Goal: Information Seeking & Learning: Learn about a topic

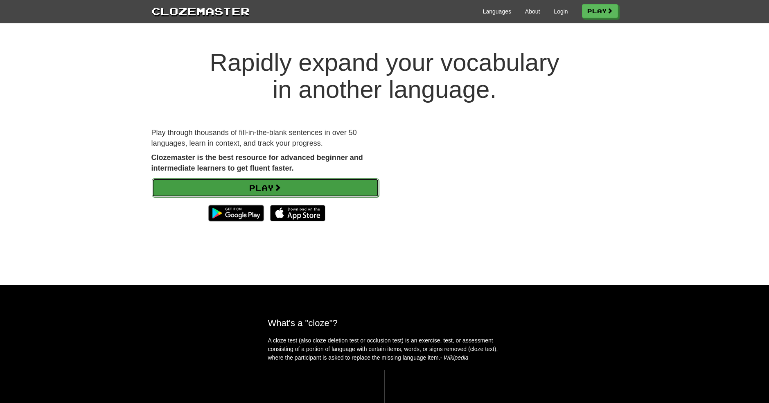
click at [266, 186] on link "Play" at bounding box center [265, 187] width 227 height 19
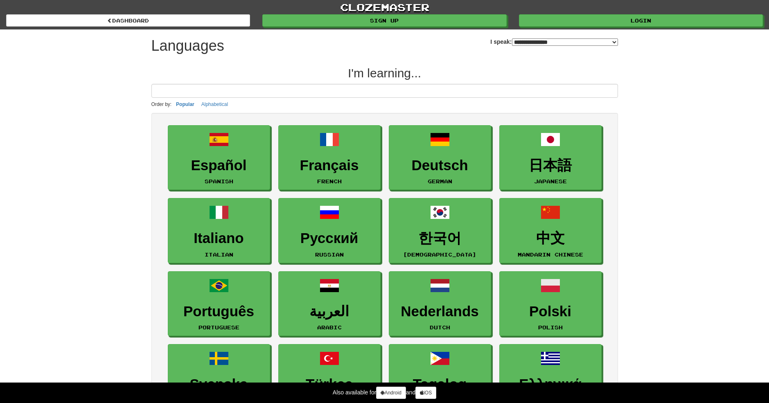
select select "*******"
click at [187, 89] on input at bounding box center [384, 91] width 466 height 14
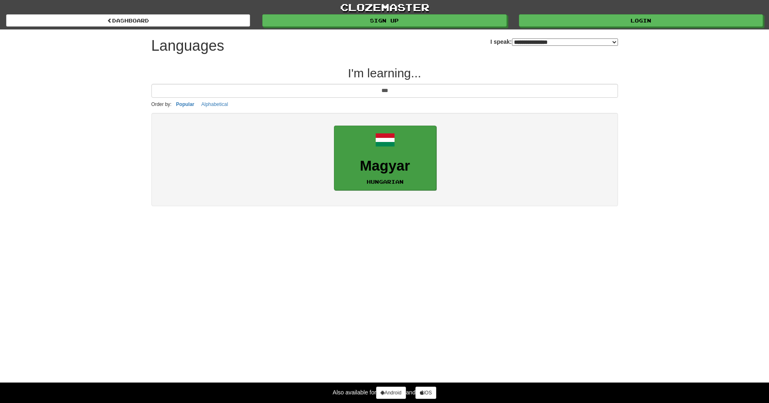
type input "***"
click at [412, 170] on h3 "Magyar" at bounding box center [384, 166] width 93 height 16
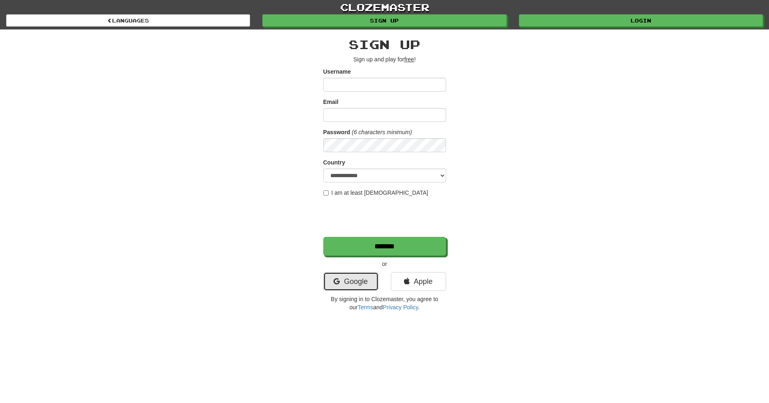
click at [347, 282] on link "Google" at bounding box center [350, 281] width 55 height 19
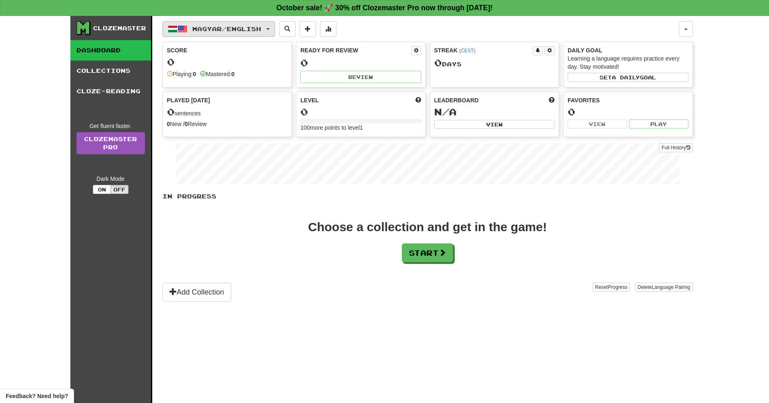
click at [257, 30] on span "Magyar / English" at bounding box center [226, 28] width 69 height 7
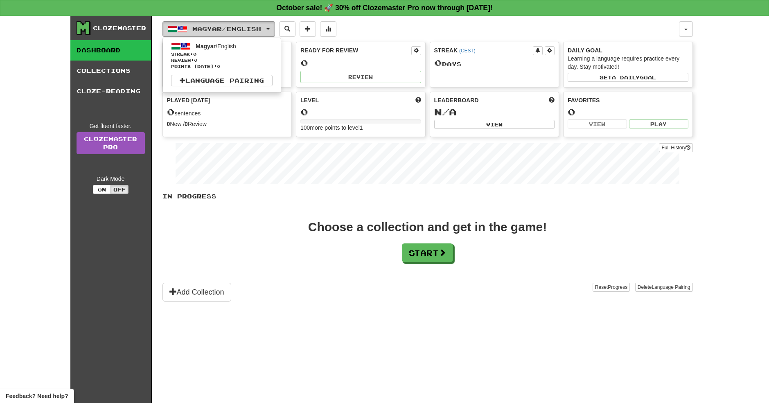
click at [257, 30] on span "Magyar / English" at bounding box center [226, 28] width 69 height 7
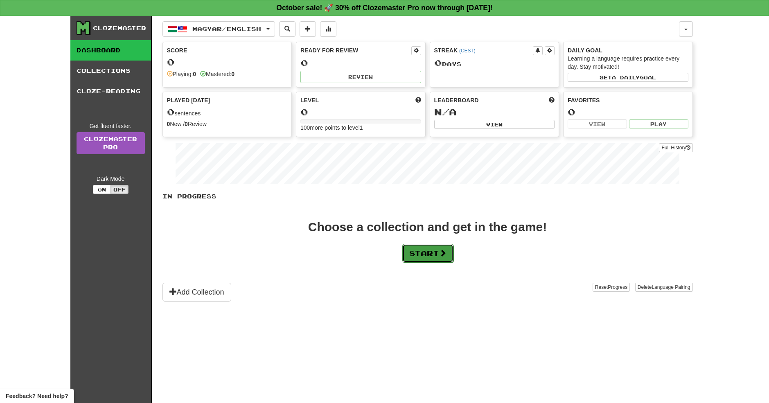
click at [432, 253] on button "Start" at bounding box center [427, 253] width 51 height 19
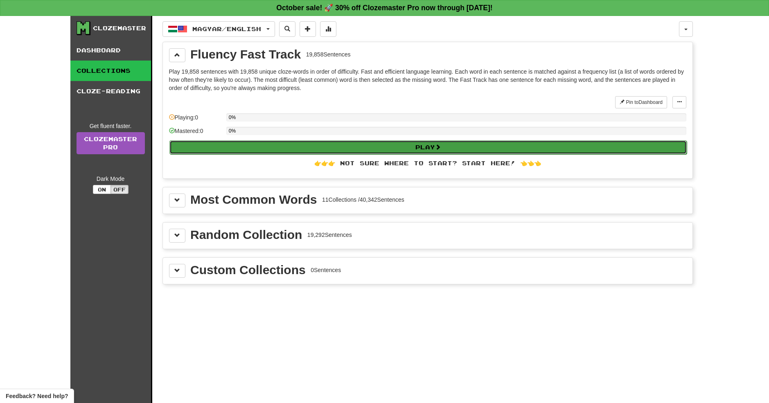
click at [403, 149] on button "Play" at bounding box center [427, 147] width 517 height 14
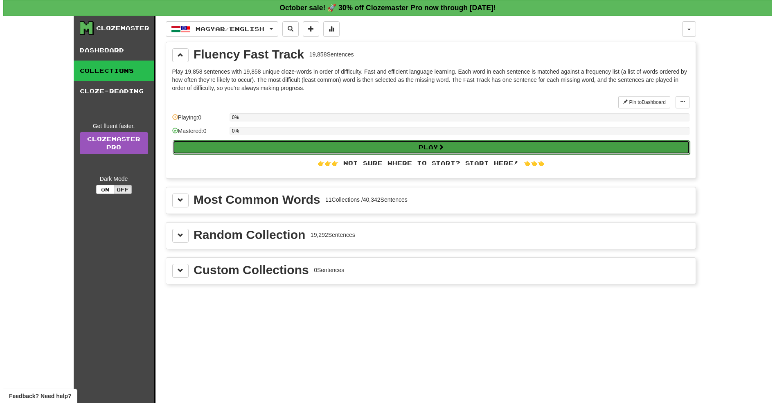
select select "**"
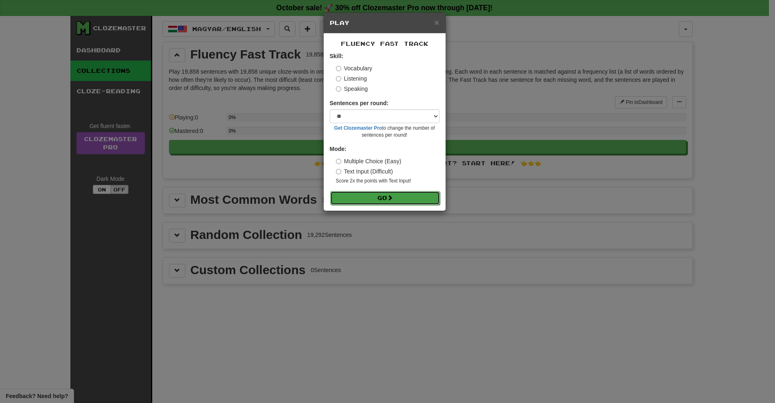
click at [387, 197] on button "Go" at bounding box center [385, 198] width 110 height 14
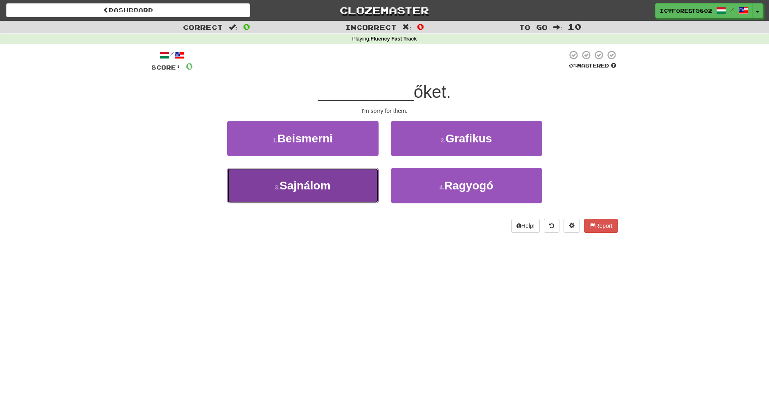
click at [304, 197] on button "3 . Sajnálom" at bounding box center [302, 186] width 151 height 36
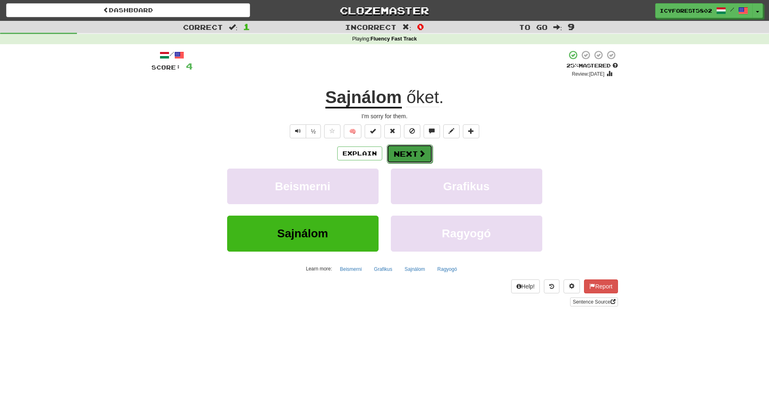
click at [410, 157] on button "Next" at bounding box center [410, 153] width 46 height 19
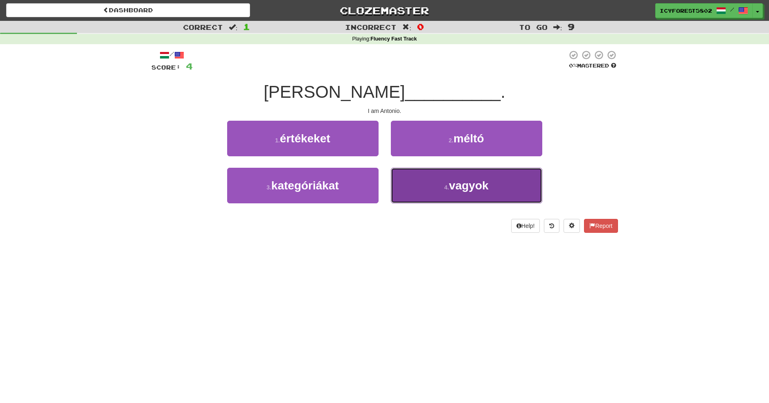
click at [452, 184] on span "vagyok" at bounding box center [469, 185] width 40 height 13
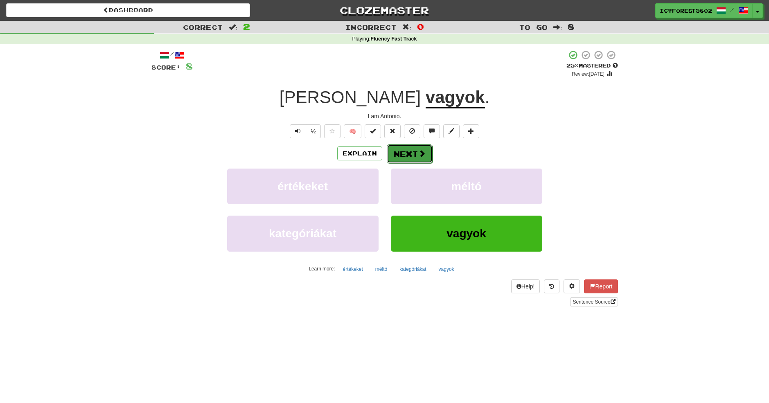
click at [409, 157] on button "Next" at bounding box center [410, 153] width 46 height 19
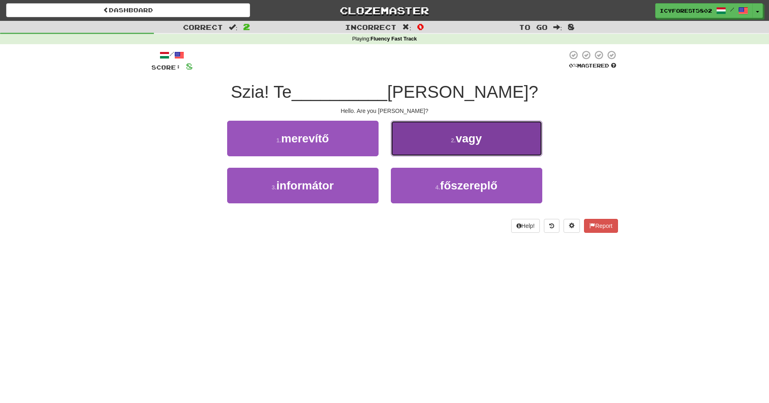
click at [473, 128] on button "2 . vagy" at bounding box center [466, 139] width 151 height 36
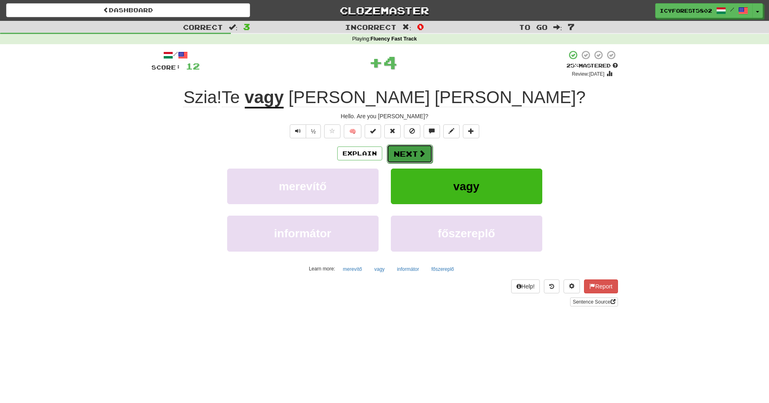
click at [401, 160] on button "Next" at bounding box center [410, 153] width 46 height 19
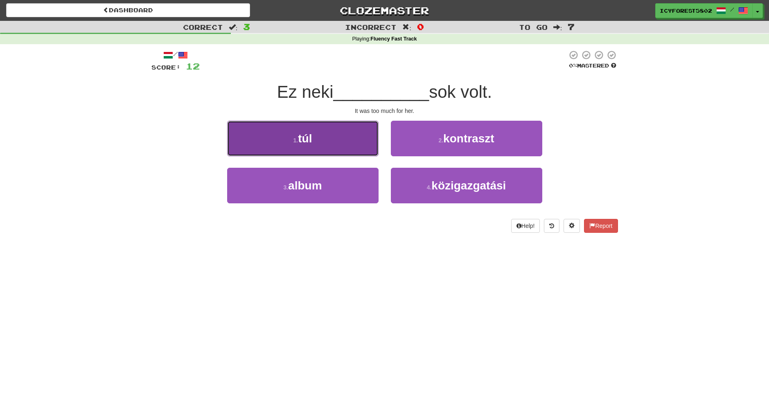
click at [341, 145] on button "1 . túl" at bounding box center [302, 139] width 151 height 36
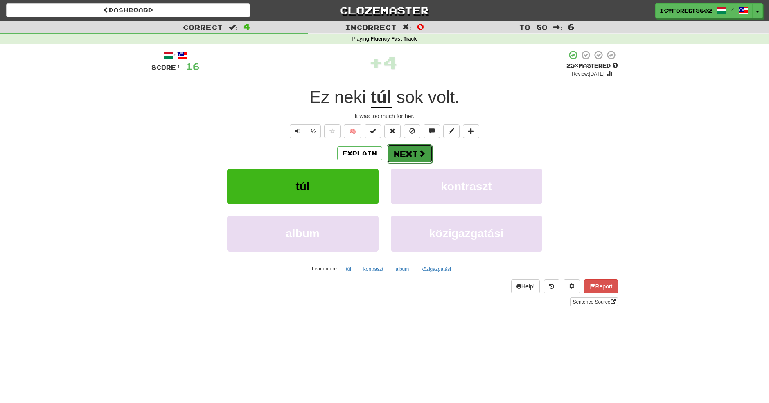
click at [423, 153] on span at bounding box center [421, 153] width 7 height 7
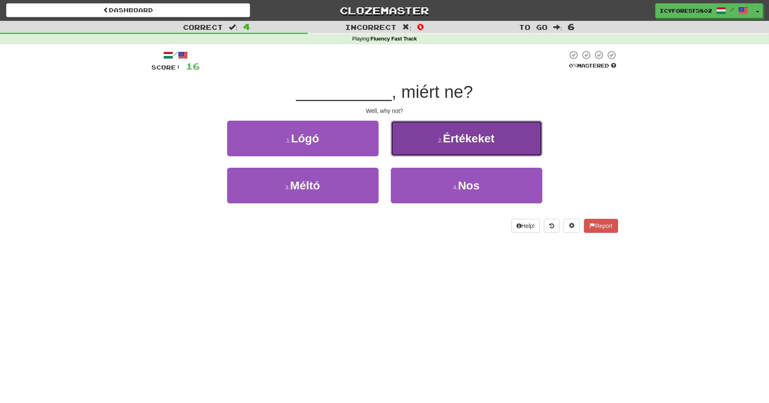
click at [482, 148] on button "2 . Értékeket" at bounding box center [466, 139] width 151 height 36
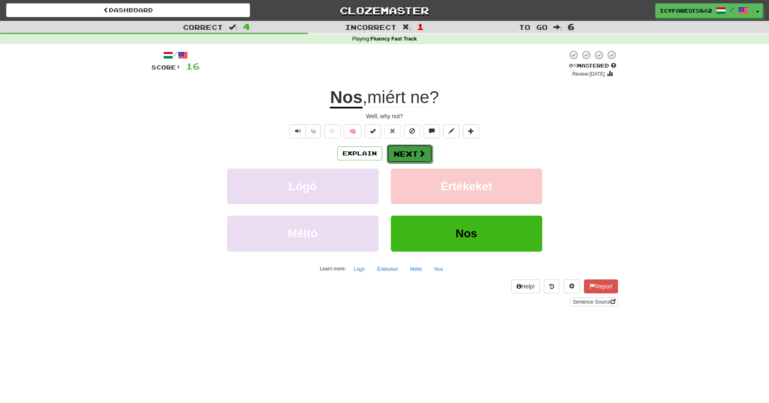
click at [412, 155] on button "Next" at bounding box center [410, 153] width 46 height 19
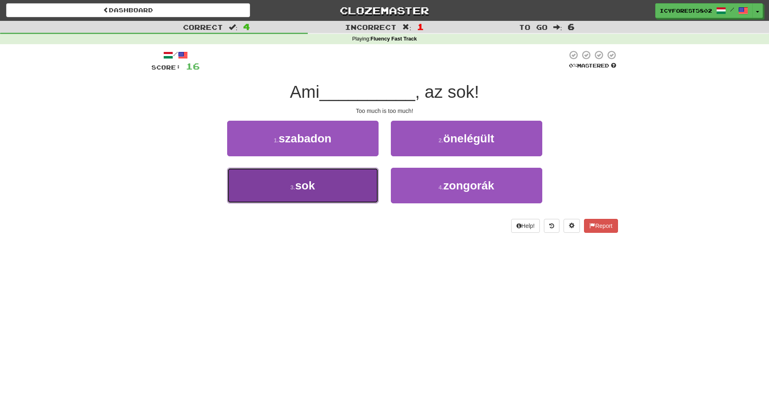
click at [302, 189] on span "sok" at bounding box center [305, 185] width 20 height 13
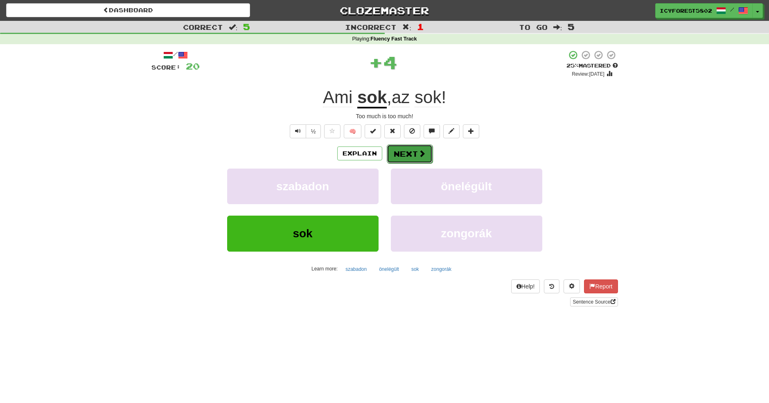
click at [408, 151] on button "Next" at bounding box center [410, 153] width 46 height 19
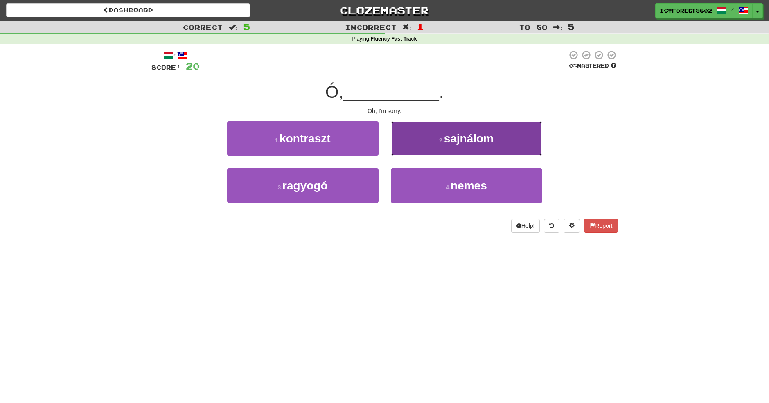
click at [462, 136] on span "sajnálom" at bounding box center [469, 138] width 50 height 13
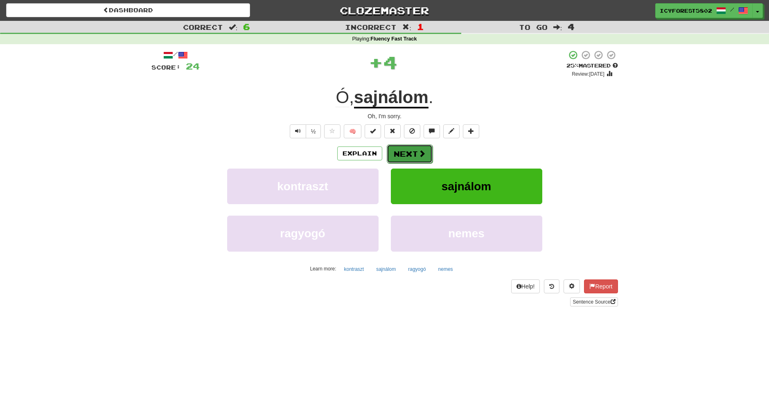
click at [405, 153] on button "Next" at bounding box center [410, 153] width 46 height 19
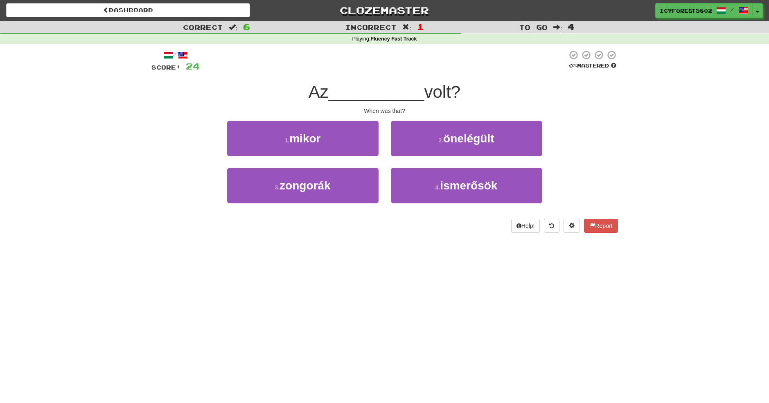
click at [394, 252] on div "Dashboard Clozemaster IcyForest5802 / Toggle Dropdown Dashboard Leaderboard Act…" at bounding box center [384, 201] width 769 height 403
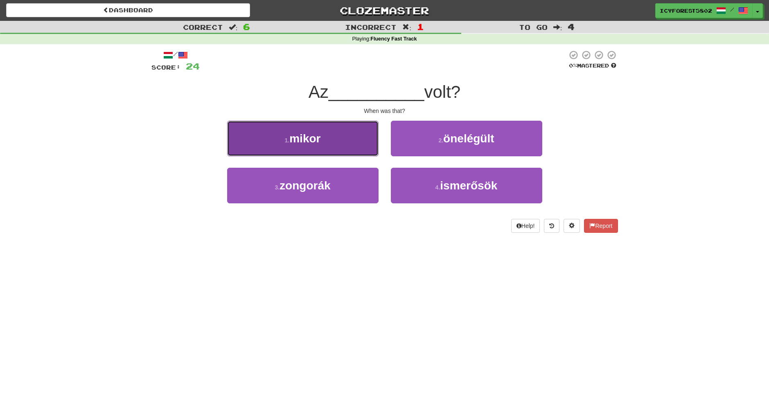
click at [314, 135] on span "mikor" at bounding box center [304, 138] width 31 height 13
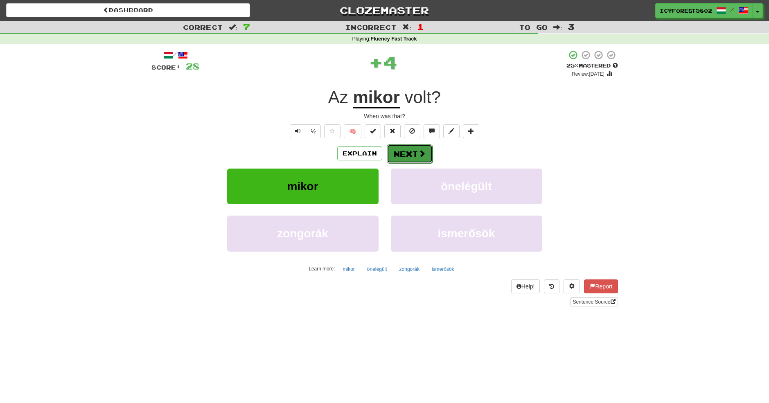
click at [421, 160] on button "Next" at bounding box center [410, 153] width 46 height 19
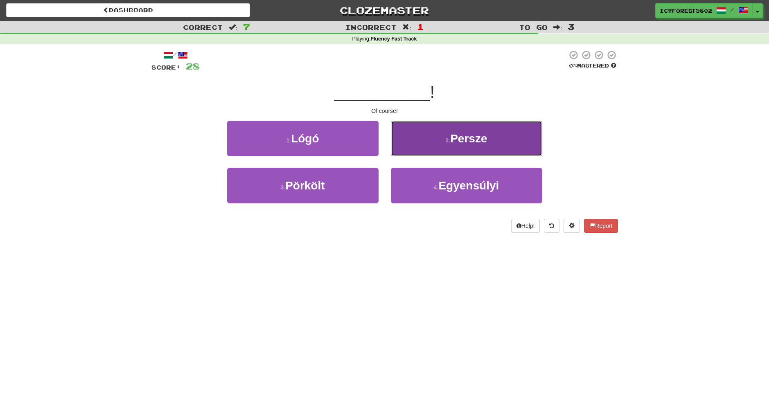
click at [449, 127] on button "2 . Persze" at bounding box center [466, 139] width 151 height 36
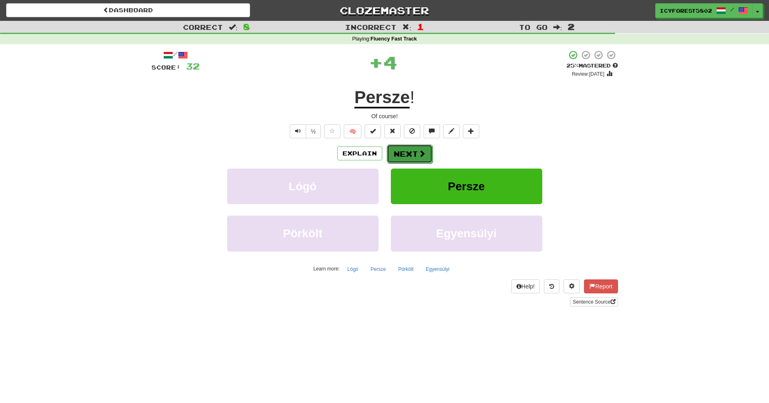
click at [414, 151] on button "Next" at bounding box center [410, 153] width 46 height 19
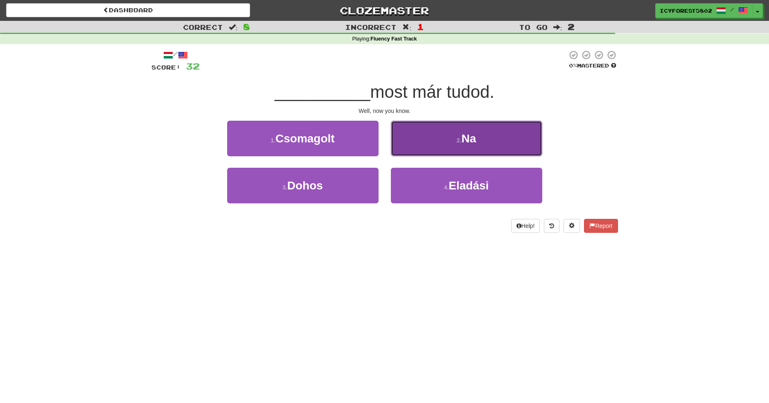
click at [489, 140] on button "2 . Na" at bounding box center [466, 139] width 151 height 36
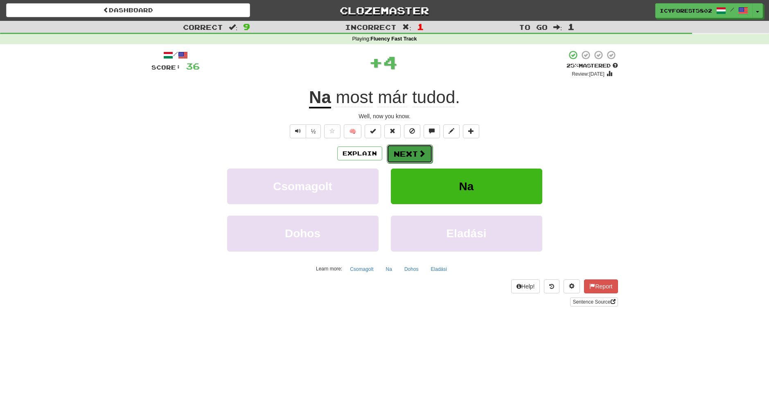
click at [415, 155] on button "Next" at bounding box center [410, 153] width 46 height 19
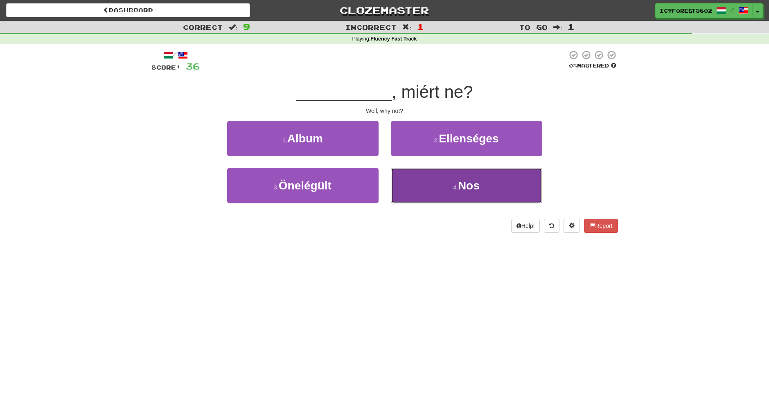
click at [431, 195] on button "4 . Nos" at bounding box center [466, 186] width 151 height 36
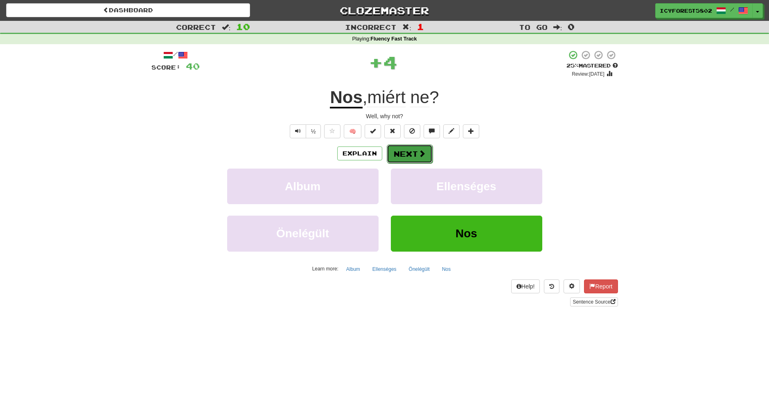
click at [395, 155] on button "Next" at bounding box center [410, 153] width 46 height 19
